Goal: Task Accomplishment & Management: Use online tool/utility

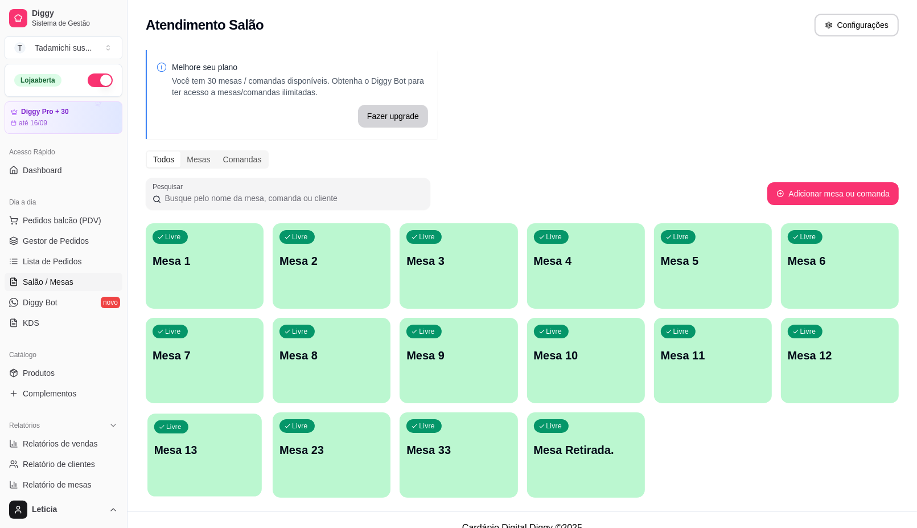
click at [197, 450] on p "Mesa 13" at bounding box center [204, 449] width 101 height 15
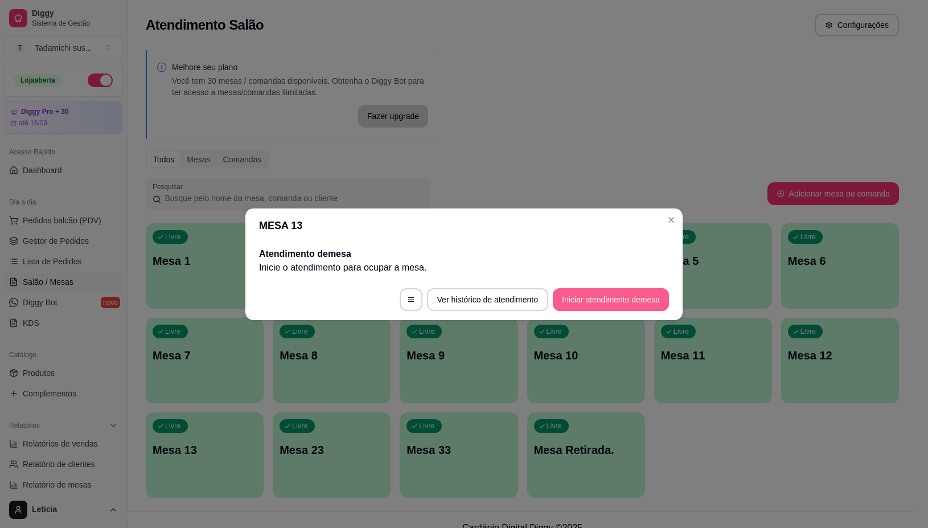
click at [581, 300] on button "Iniciar atendimento de mesa" at bounding box center [611, 299] width 116 height 23
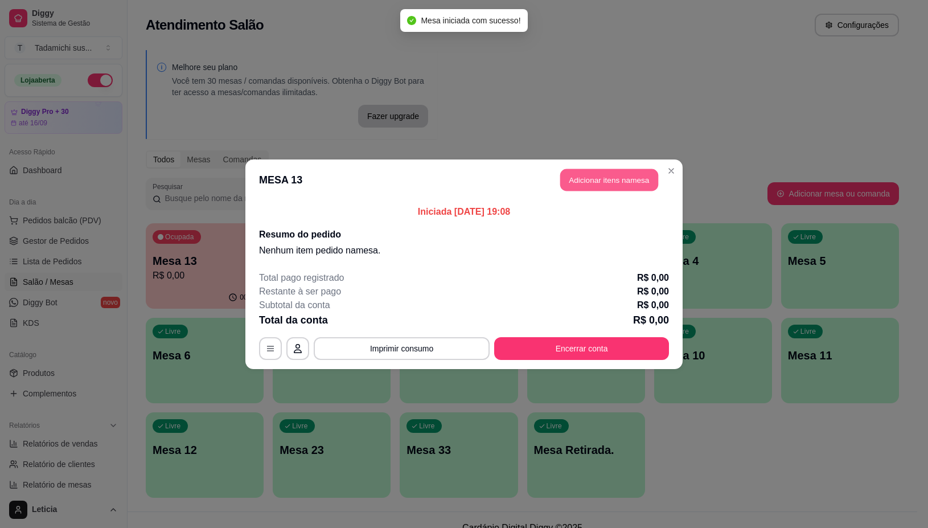
click at [621, 180] on button "Adicionar itens na mesa" at bounding box center [609, 179] width 98 height 22
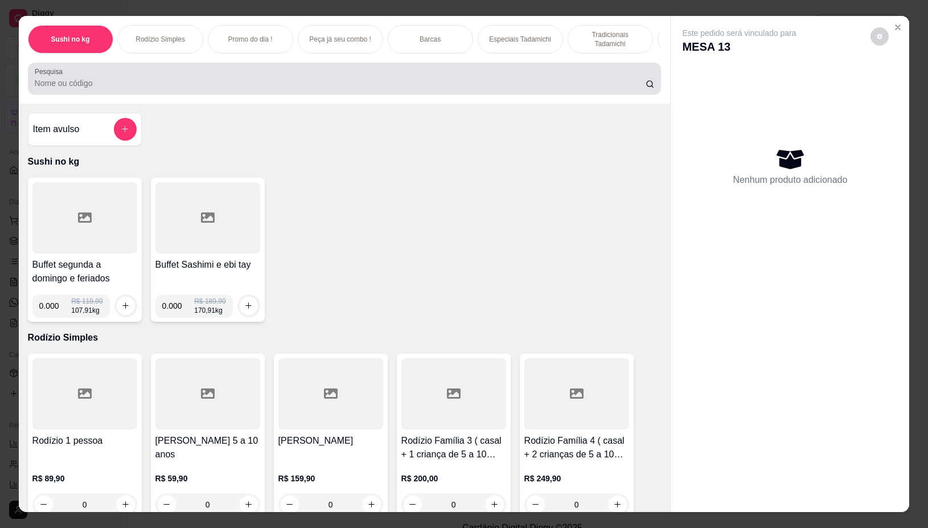
click at [549, 89] on input "Pesquisa" at bounding box center [340, 82] width 611 height 11
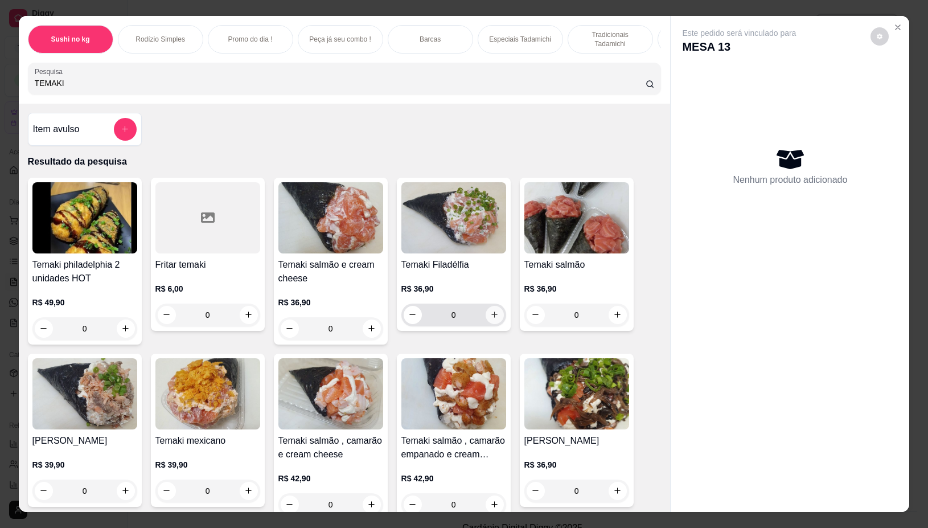
type input "TEMAKI"
click at [490, 317] on icon "increase-product-quantity" at bounding box center [494, 314] width 9 height 9
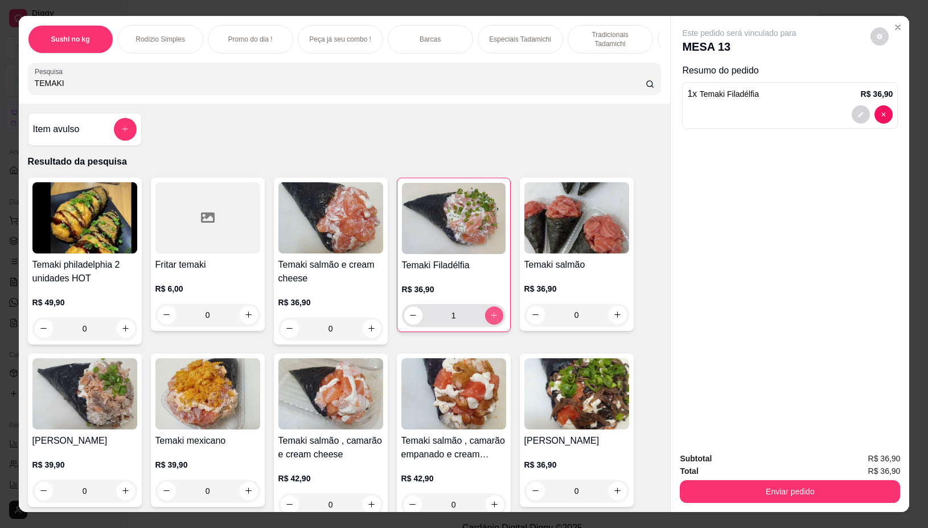
type input "1"
click at [244, 318] on icon "increase-product-quantity" at bounding box center [248, 314] width 9 height 9
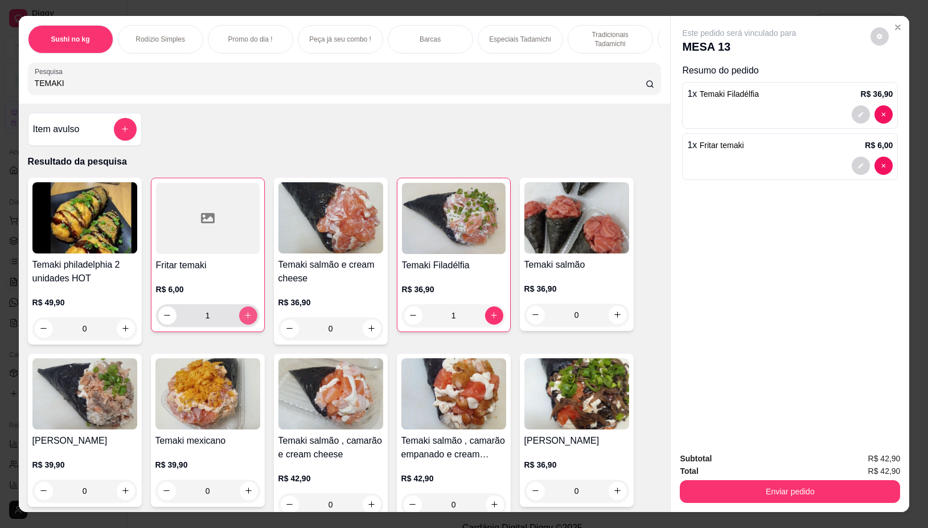
type input "1"
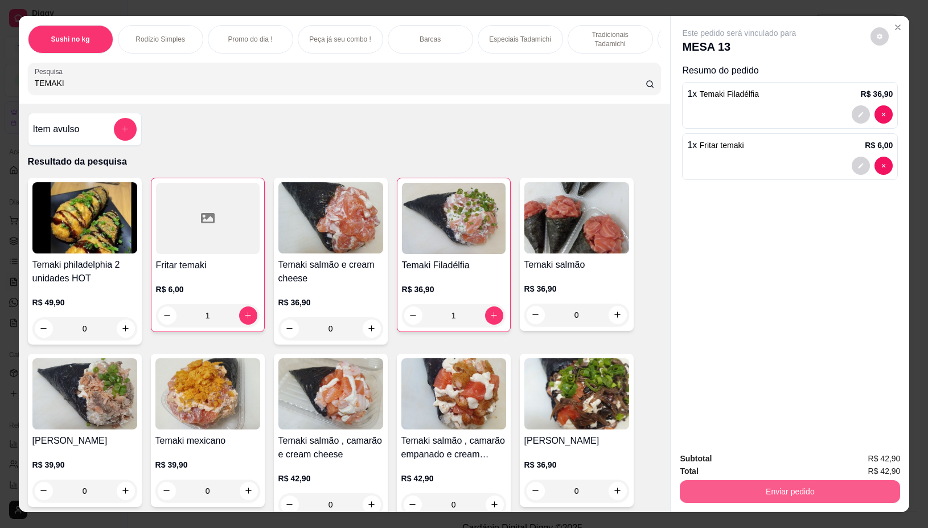
click at [794, 480] on button "Enviar pedido" at bounding box center [790, 491] width 220 height 23
click at [778, 453] on button "Não registrar e enviar pedido" at bounding box center [751, 458] width 118 height 22
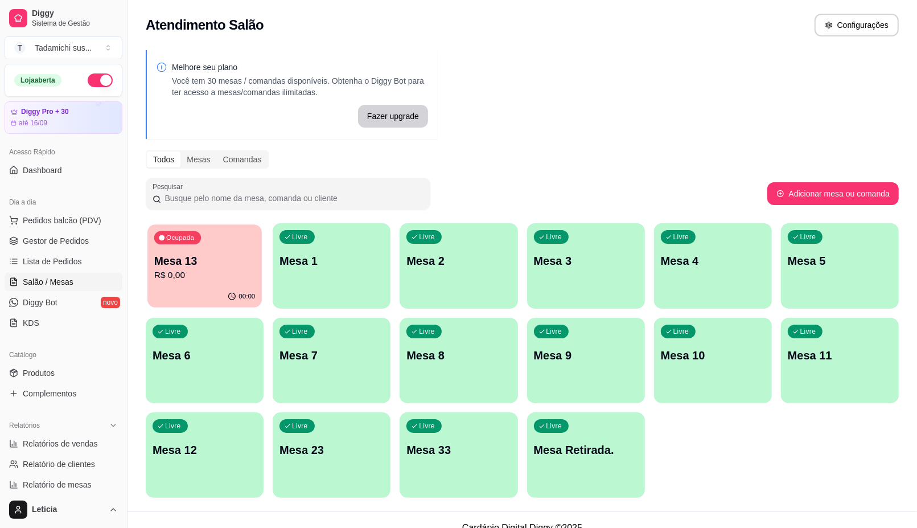
click at [195, 269] on p "R$ 0,00" at bounding box center [204, 275] width 101 height 13
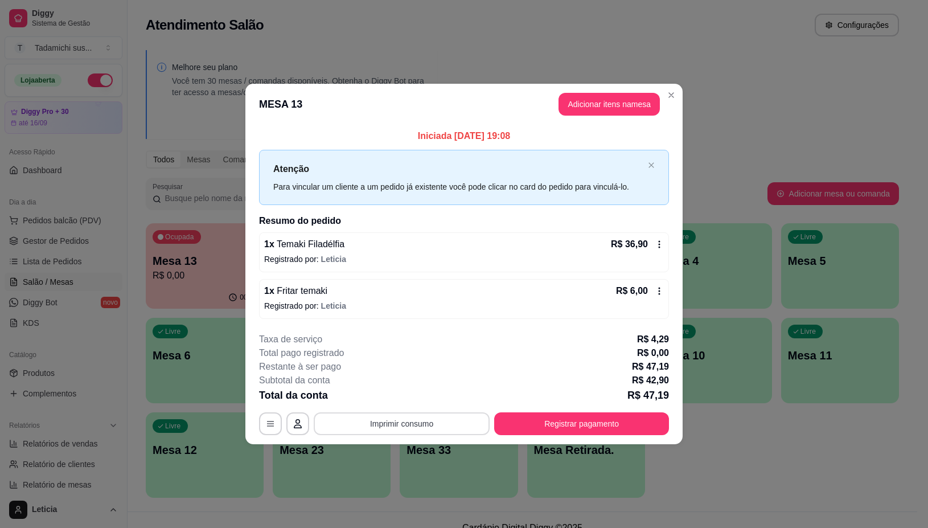
click at [397, 421] on button "Imprimir consumo" at bounding box center [402, 423] width 176 height 23
click at [422, 376] on button "IMPRESSORA" at bounding box center [405, 375] width 88 height 18
click at [613, 104] on button "Adicionar itens na mesa" at bounding box center [608, 104] width 101 height 23
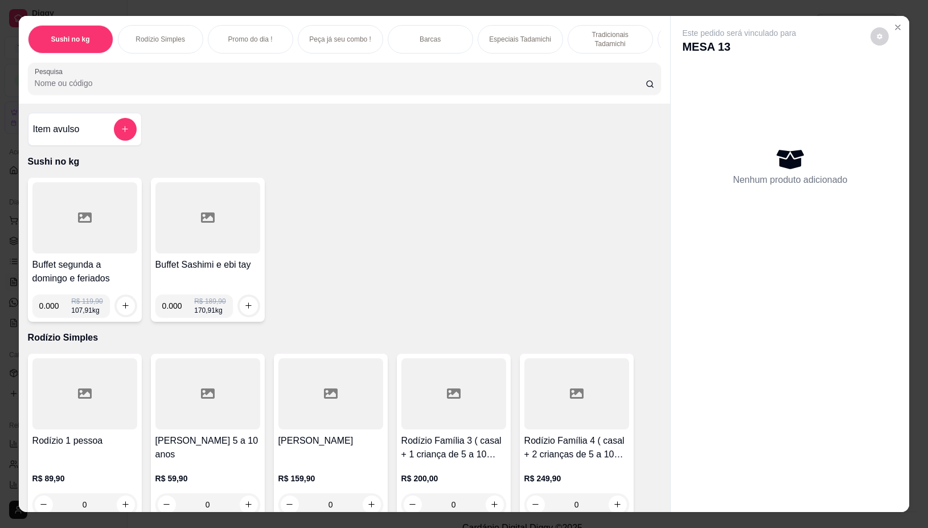
click at [277, 89] on input "Pesquisa" at bounding box center [340, 82] width 611 height 11
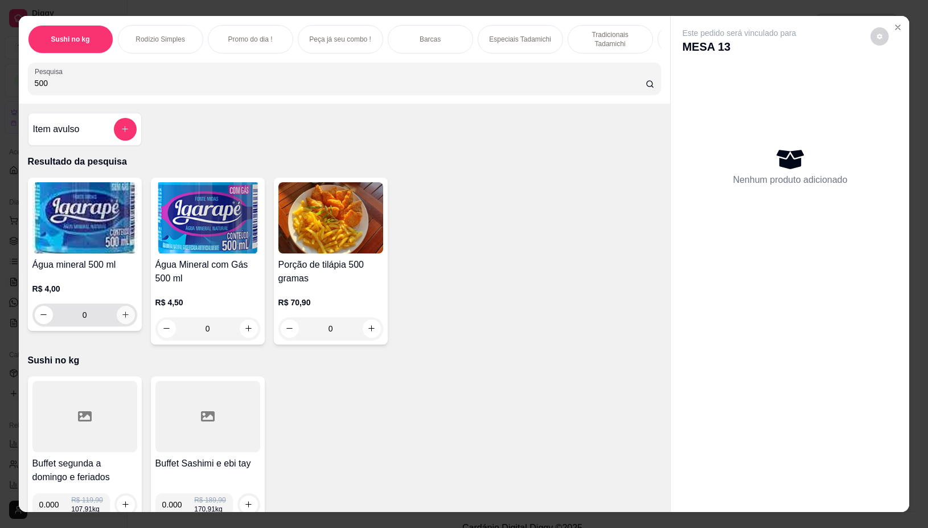
type input "500"
click at [121, 316] on icon "increase-product-quantity" at bounding box center [125, 314] width 9 height 9
type input "1"
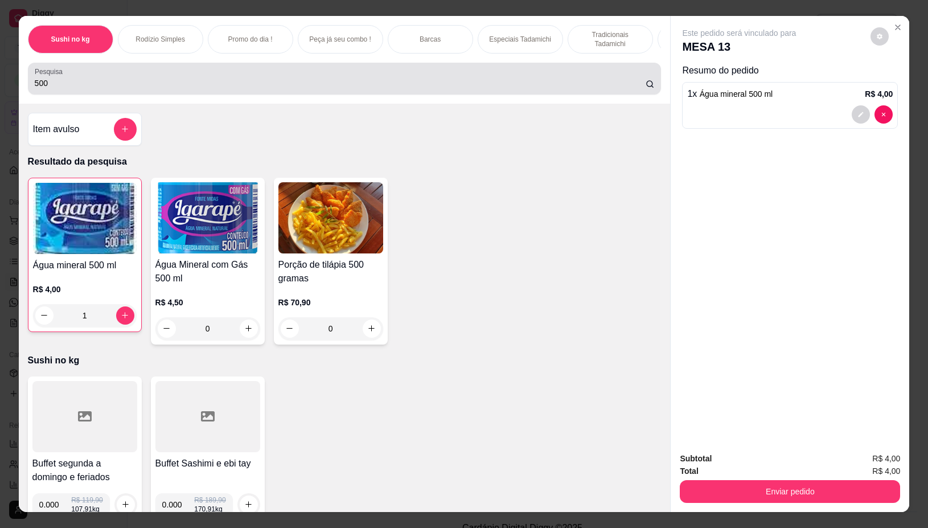
click at [325, 89] on input "500" at bounding box center [340, 82] width 611 height 11
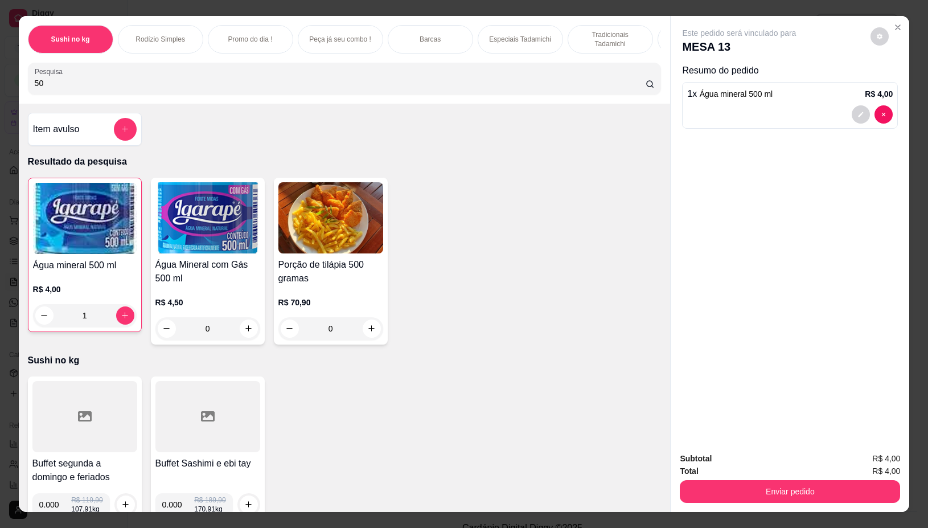
type input "5"
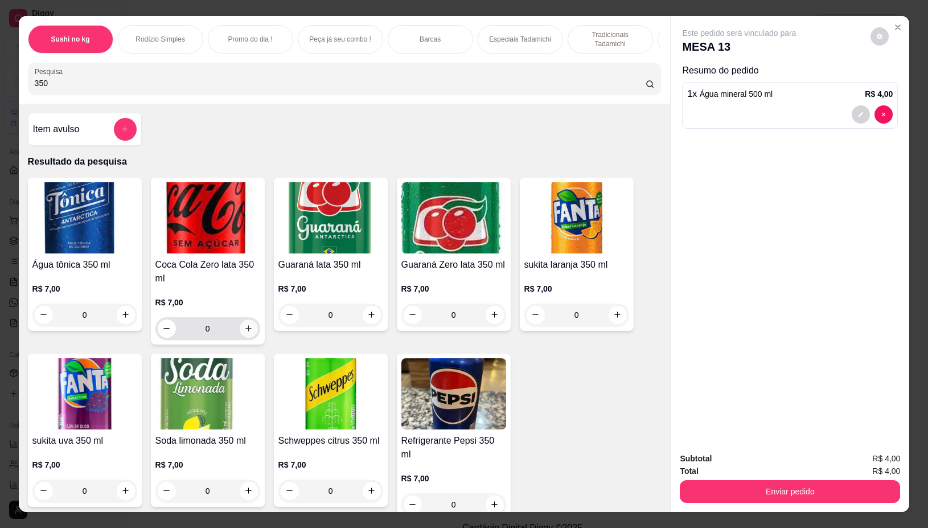
type input "350"
click at [242, 326] on button "increase-product-quantity" at bounding box center [249, 328] width 18 height 18
type input "1"
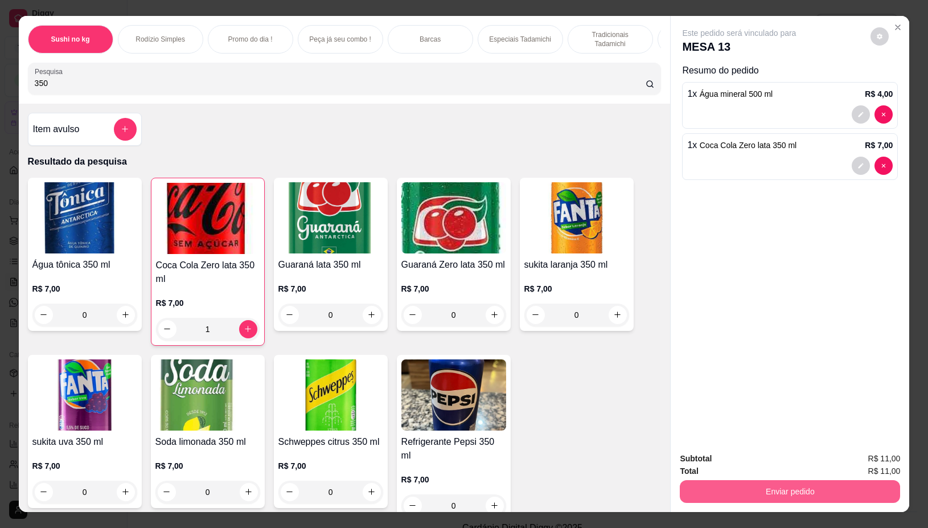
click at [714, 482] on button "Enviar pedido" at bounding box center [790, 491] width 220 height 23
click at [710, 457] on button "Não registrar e enviar pedido" at bounding box center [751, 458] width 118 height 22
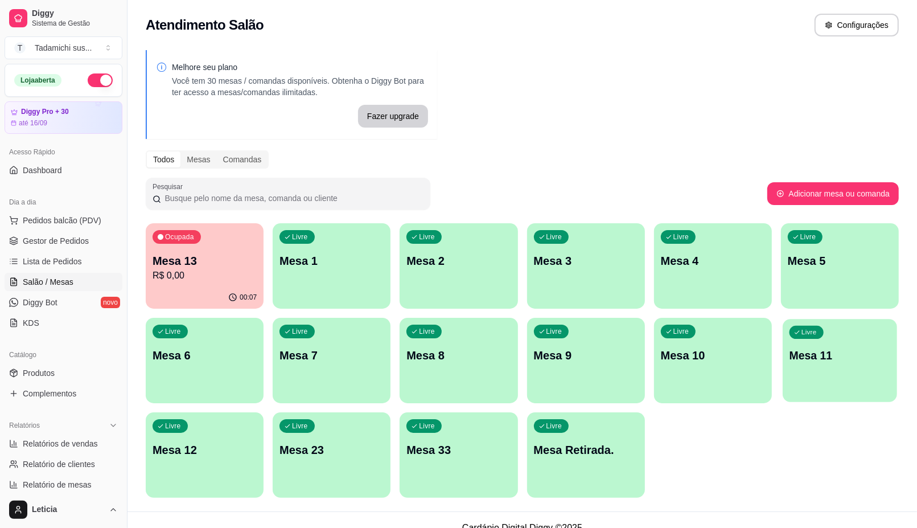
click at [827, 382] on div "Livre Mesa 11" at bounding box center [840, 353] width 114 height 69
